Goal: Task Accomplishment & Management: Complete application form

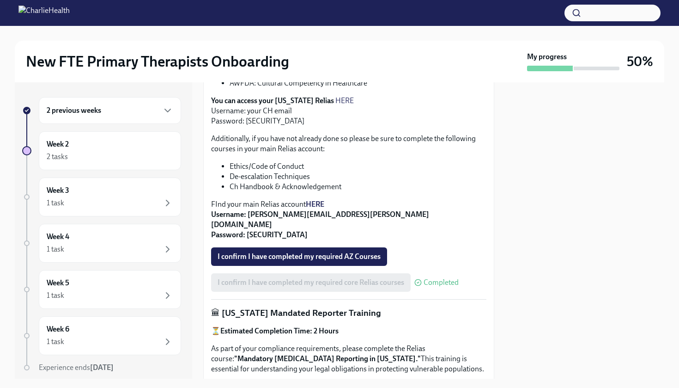
scroll to position [270, 0]
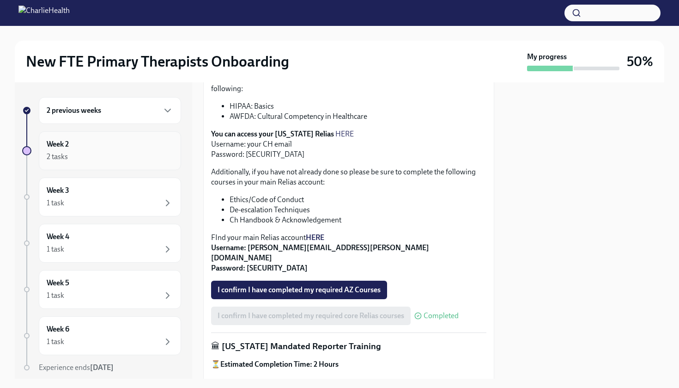
click at [107, 165] on div "Week 2 2 tasks" at bounding box center [110, 150] width 142 height 39
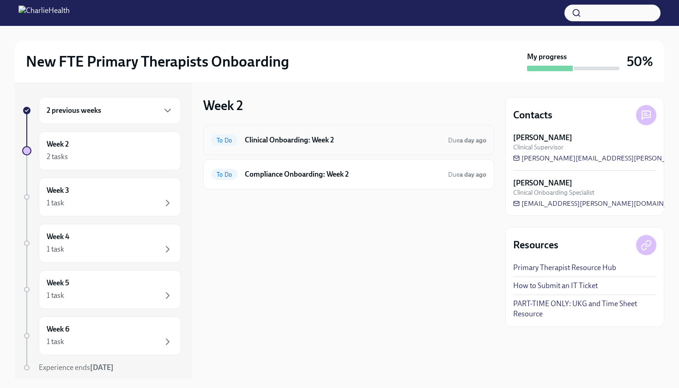
click at [322, 148] on div "To Do Clinical Onboarding: Week 2 Due a day ago" at bounding box center [348, 140] width 291 height 31
click at [306, 139] on h6 "Clinical Onboarding: Week 2" at bounding box center [343, 140] width 196 height 10
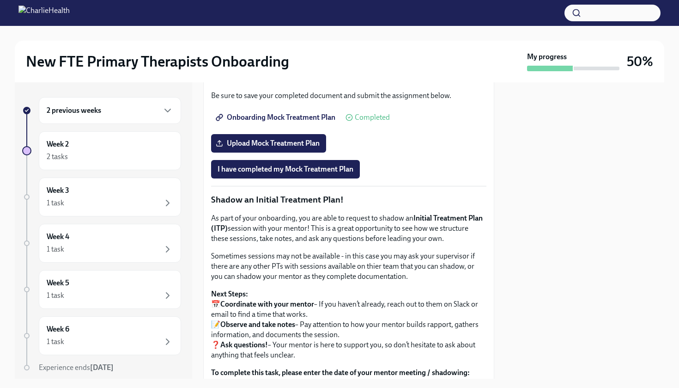
scroll to position [763, 0]
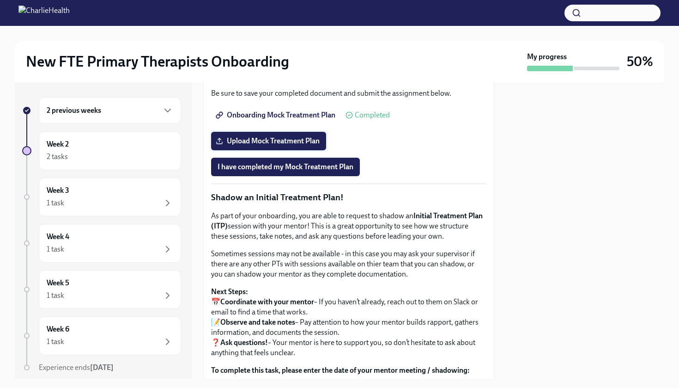
click at [314, 146] on span "Upload Mock Treatment Plan" at bounding box center [269, 140] width 102 height 9
click at [0, 0] on input "Upload Mock Treatment Plan" at bounding box center [0, 0] width 0 height 0
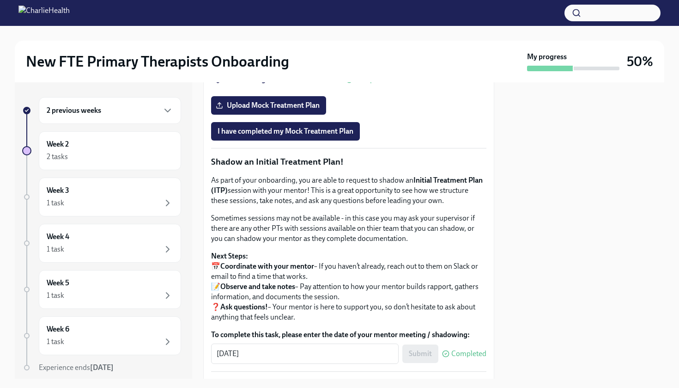
scroll to position [805, 0]
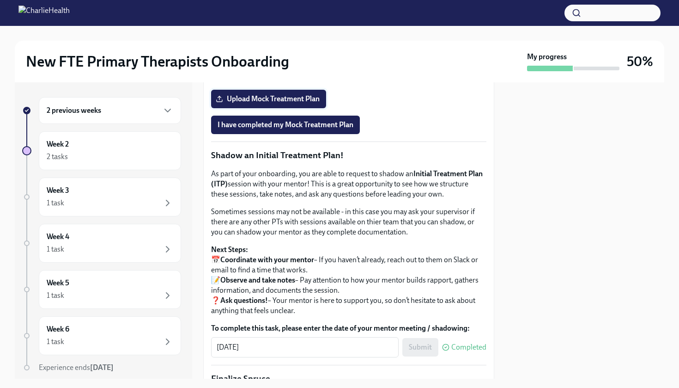
click at [303, 104] on span "Upload Mock Treatment Plan" at bounding box center [269, 98] width 102 height 9
click at [0, 0] on input "Upload Mock Treatment Plan" at bounding box center [0, 0] width 0 height 0
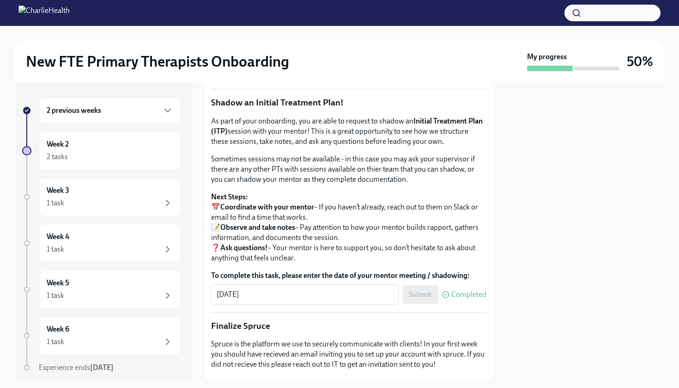
scroll to position [820, 0]
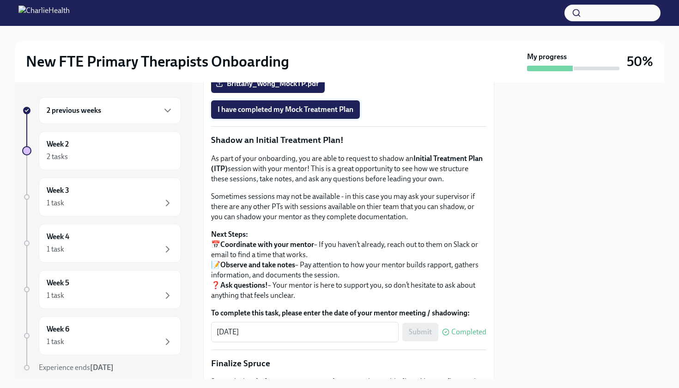
click at [343, 114] on span "I have completed my Mock Treatment Plan" at bounding box center [286, 109] width 136 height 9
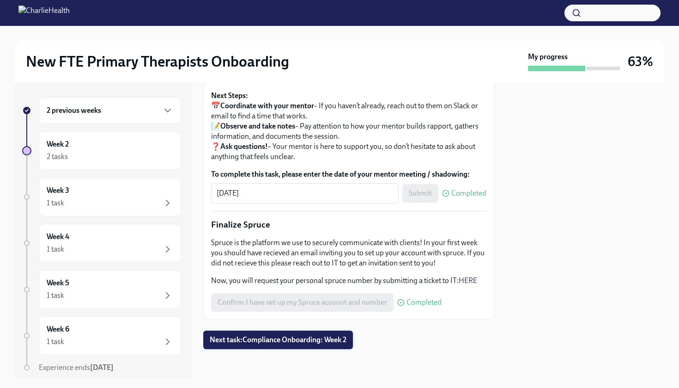
scroll to position [1080, 0]
click at [314, 341] on span "Next task : Compliance Onboarding: Week 2" at bounding box center [278, 339] width 137 height 9
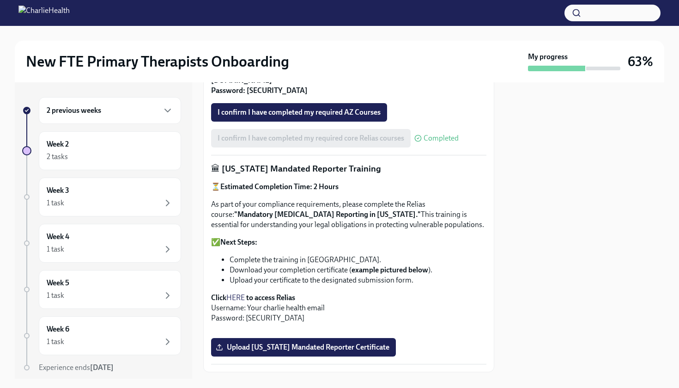
scroll to position [463, 0]
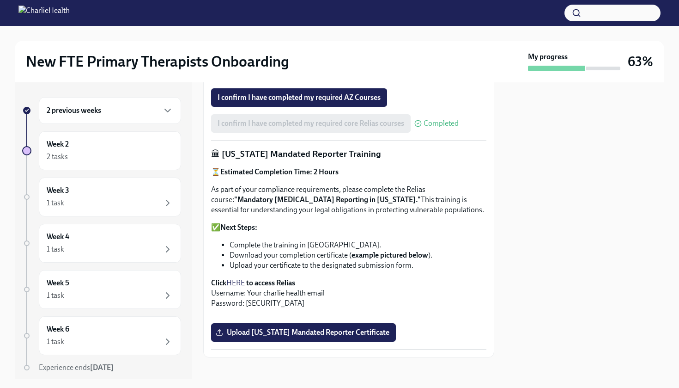
click at [220, 278] on strong "Click" at bounding box center [218, 282] width 15 height 9
click at [241, 278] on link "HERE" at bounding box center [235, 282] width 18 height 9
